Goal: Obtain resource: Download file/media

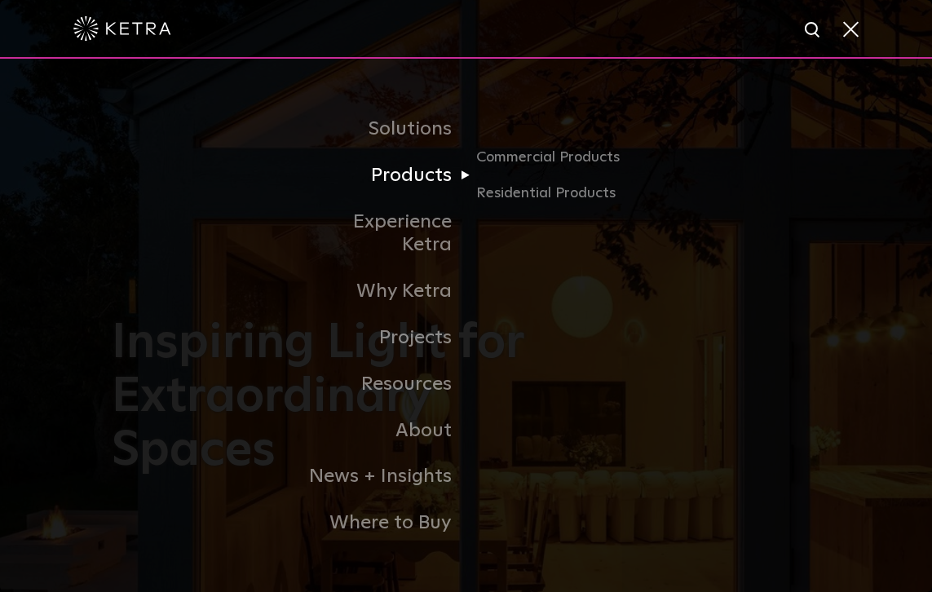
click at [433, 188] on link "Products" at bounding box center [382, 175] width 167 height 46
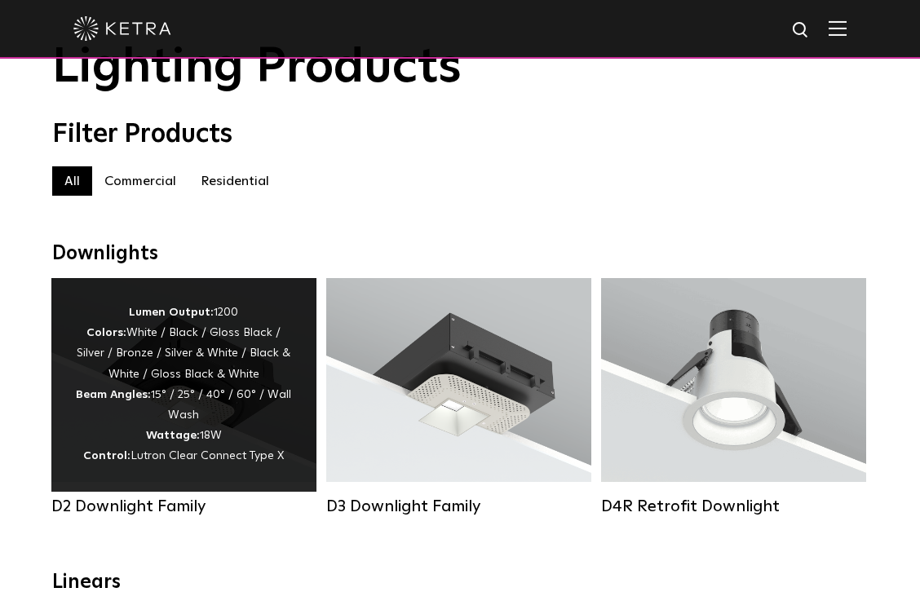
click at [187, 383] on div "Lumen Output: 1200 Colors: White / Black / Gloss Black / Silver / Bronze / Silv…" at bounding box center [184, 384] width 216 height 165
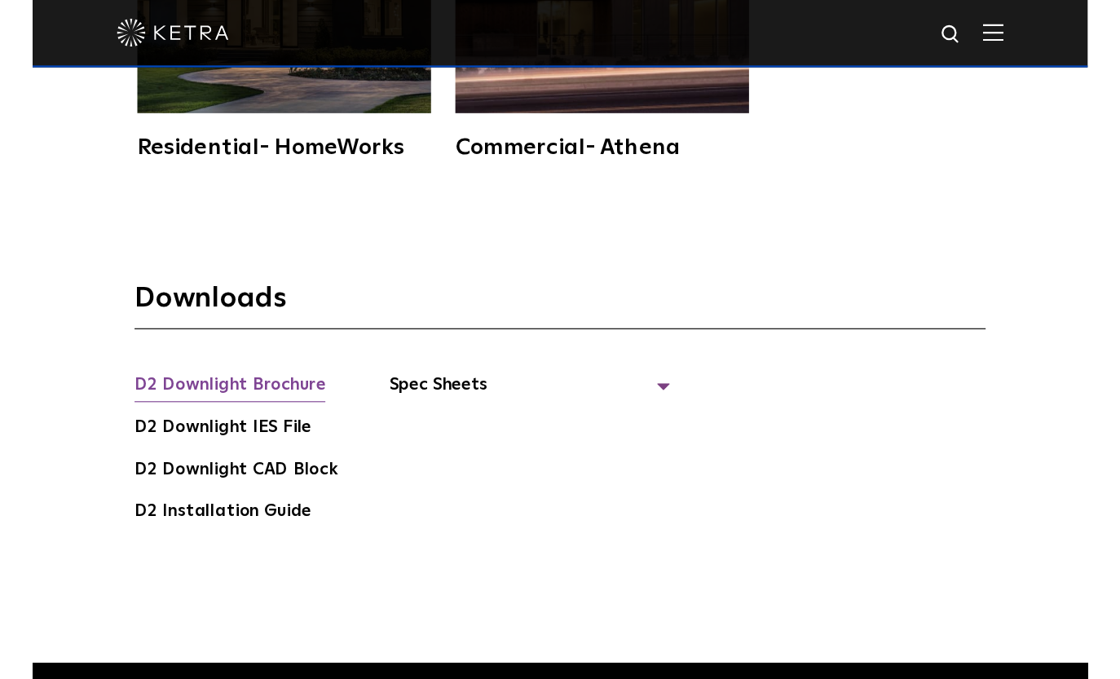
scroll to position [4076, 0]
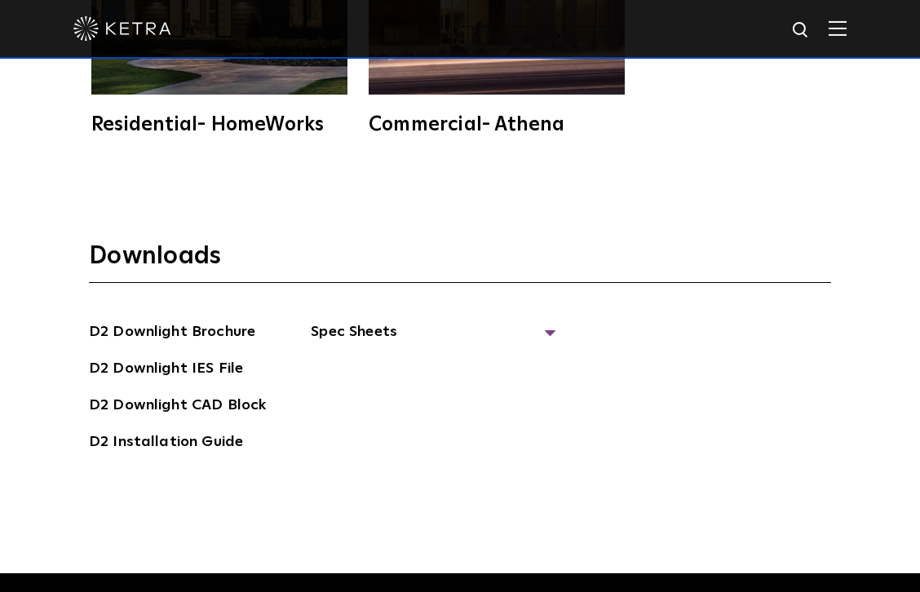
click at [194, 430] on link "D2 Installation Guide" at bounding box center [166, 443] width 154 height 26
click at [544, 320] on span "Spec Sheets" at bounding box center [433, 338] width 245 height 36
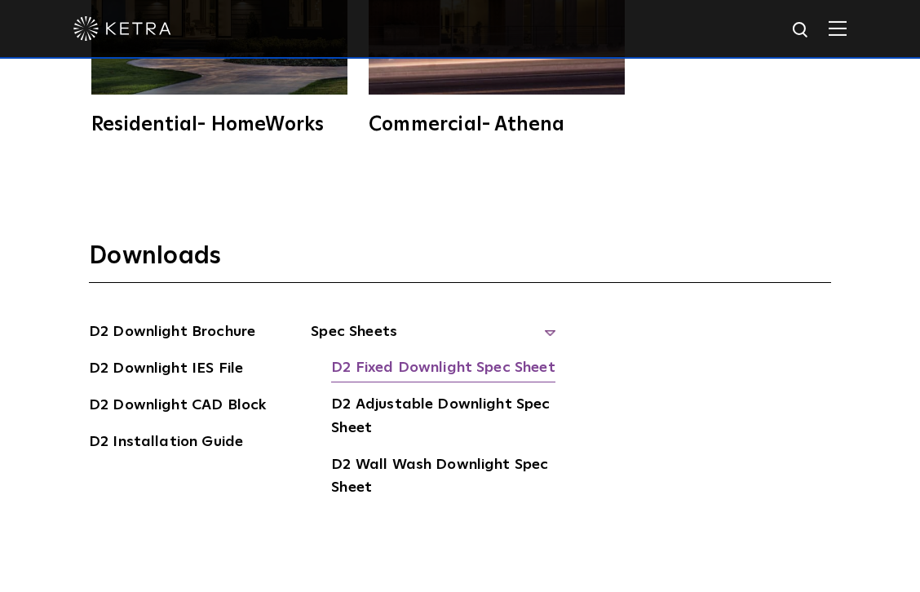
click at [477, 356] on link "D2 Fixed Downlight Spec Sheet" at bounding box center [442, 369] width 223 height 26
